Goal: Information Seeking & Learning: Find specific page/section

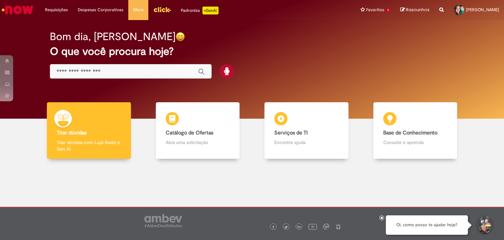
click at [106, 77] on div "Global" at bounding box center [131, 71] width 162 height 15
click at [103, 73] on input "Basta digitar aqui" at bounding box center [124, 72] width 135 height 8
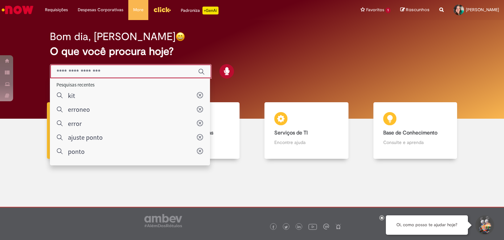
type input "*"
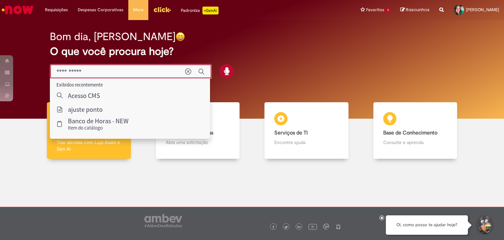
type input "**********"
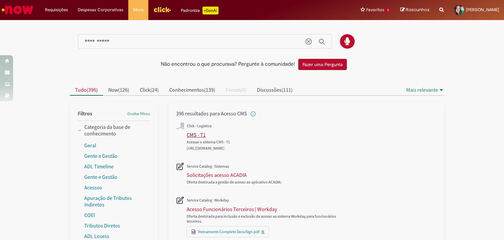
click at [190, 134] on div "CMS - T1" at bounding box center [196, 134] width 19 height 7
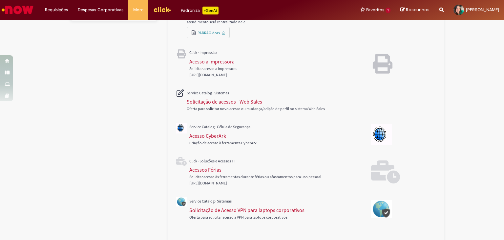
scroll to position [308, 0]
